Goal: Information Seeking & Learning: Learn about a topic

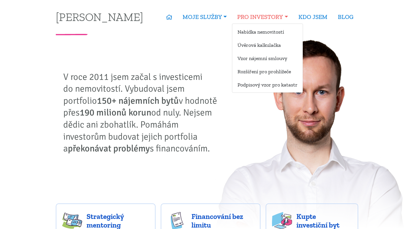
click at [254, 21] on link "PRO INVESTORY" at bounding box center [262, 16] width 61 height 13
click at [252, 33] on link "Nabídka nemovitostí" at bounding box center [267, 31] width 70 height 11
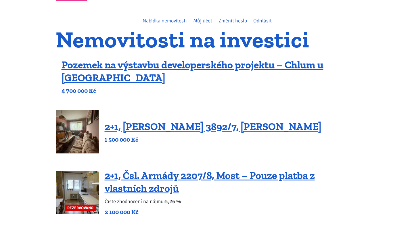
scroll to position [37, 0]
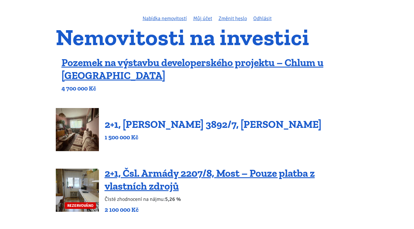
click at [151, 124] on link "2+1, Beethovenova 3892/7, Chomutov" at bounding box center [213, 124] width 217 height 12
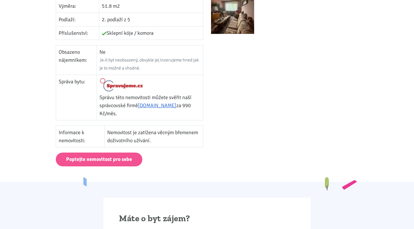
scroll to position [268, 0]
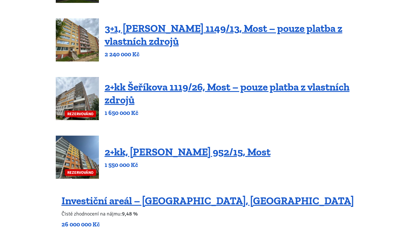
scroll to position [366, 0]
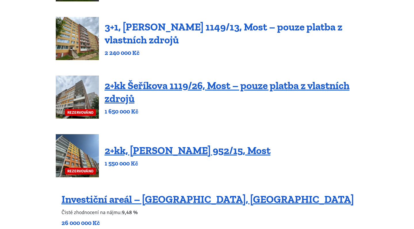
click at [163, 40] on link "3+1, Jaroslava Haška 1149/13, Most – pouze platba z vlastních zdrojů" at bounding box center [224, 33] width 238 height 25
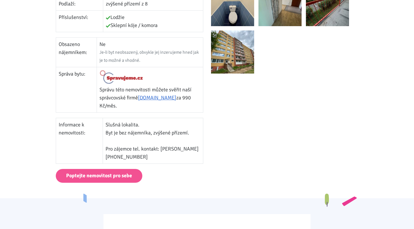
scroll to position [294, 0]
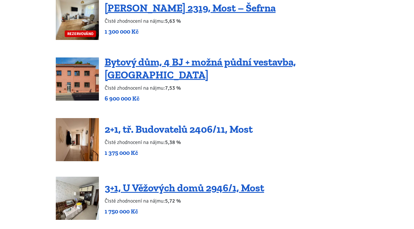
scroll to position [849, 0]
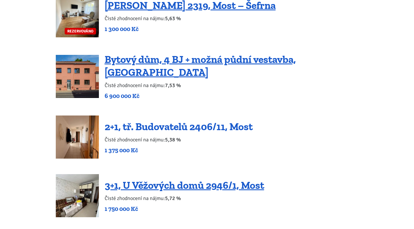
click at [178, 123] on link "2+1, tř. Budovatelů 2406/11, Most" at bounding box center [179, 126] width 148 height 12
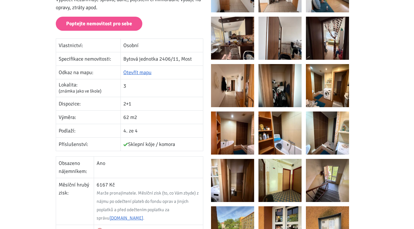
scroll to position [125, 0]
